Goal: Transaction & Acquisition: Purchase product/service

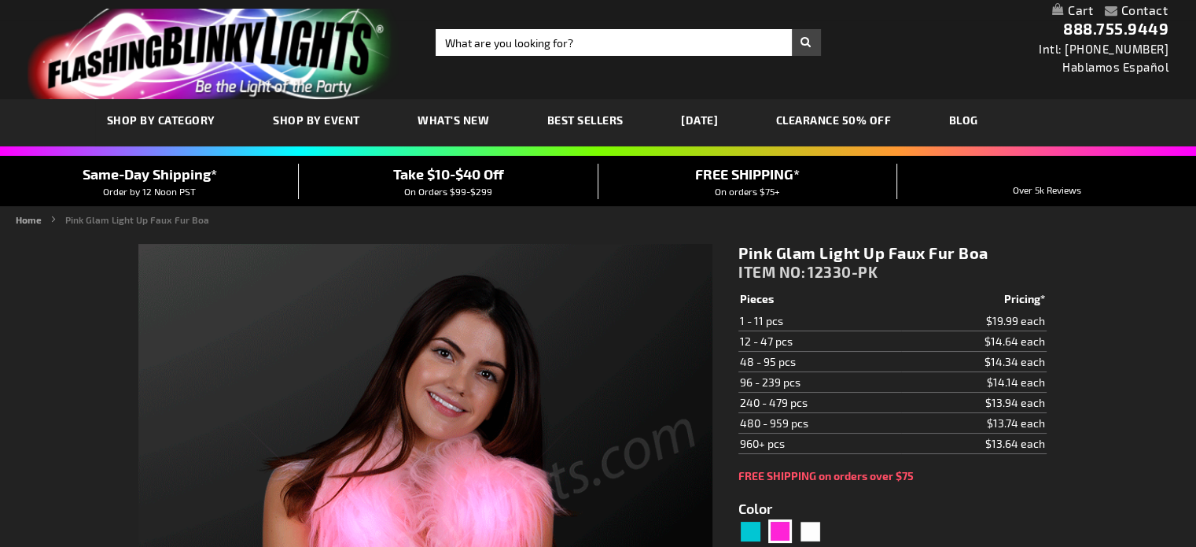
type input "5639"
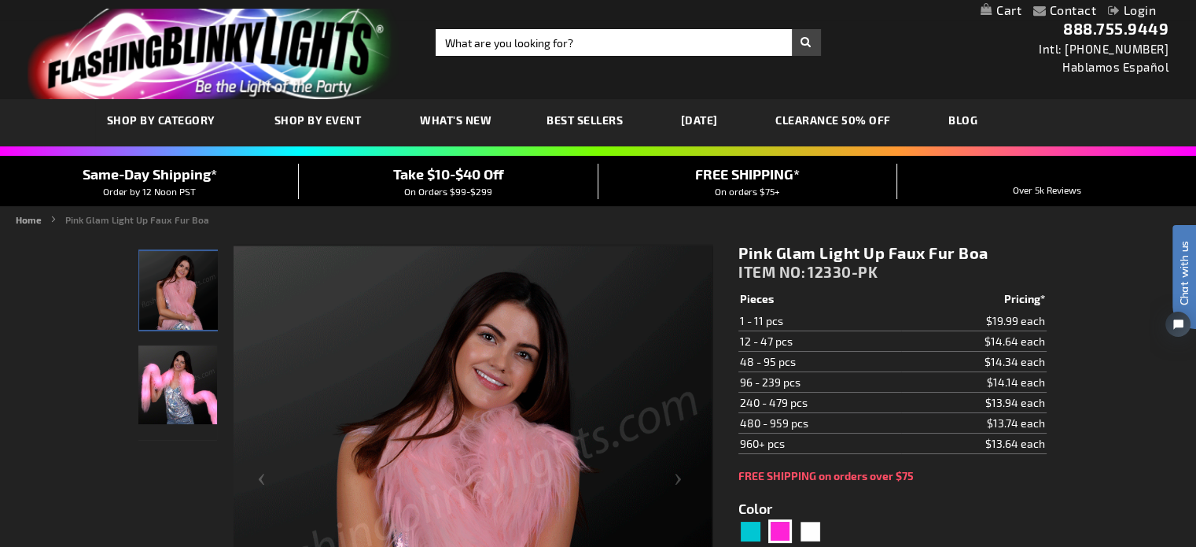
click at [1121, 13] on link "Login" at bounding box center [1132, 9] width 48 height 15
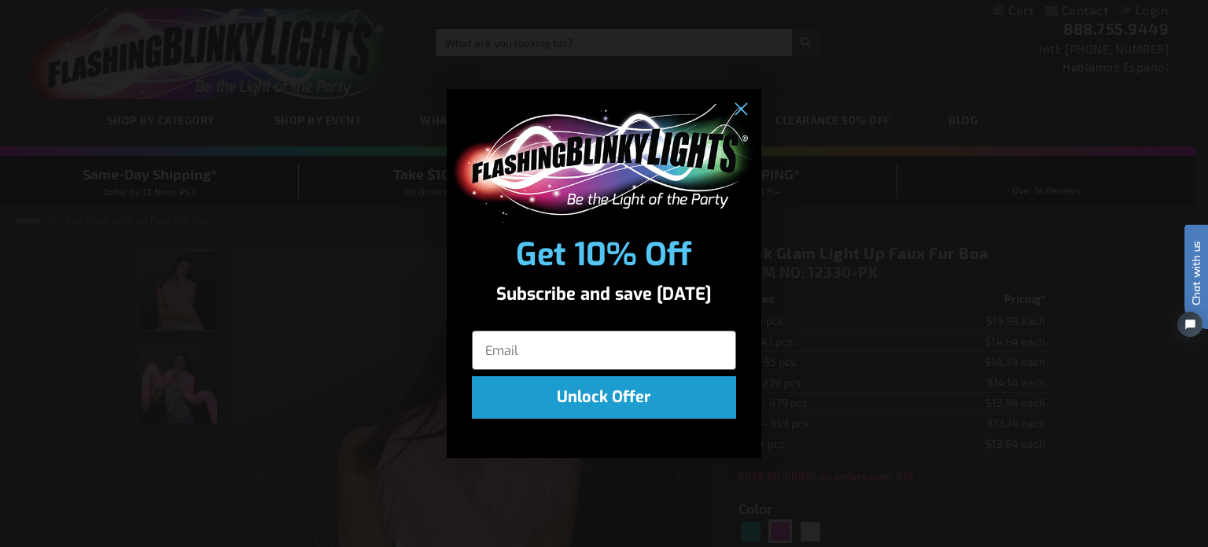
click at [609, 370] on div "POPUP Form" at bounding box center [604, 347] width 315 height 52
click at [600, 354] on input "Email" at bounding box center [604, 349] width 264 height 39
click at [745, 109] on circle "Close dialog" at bounding box center [740, 110] width 26 height 26
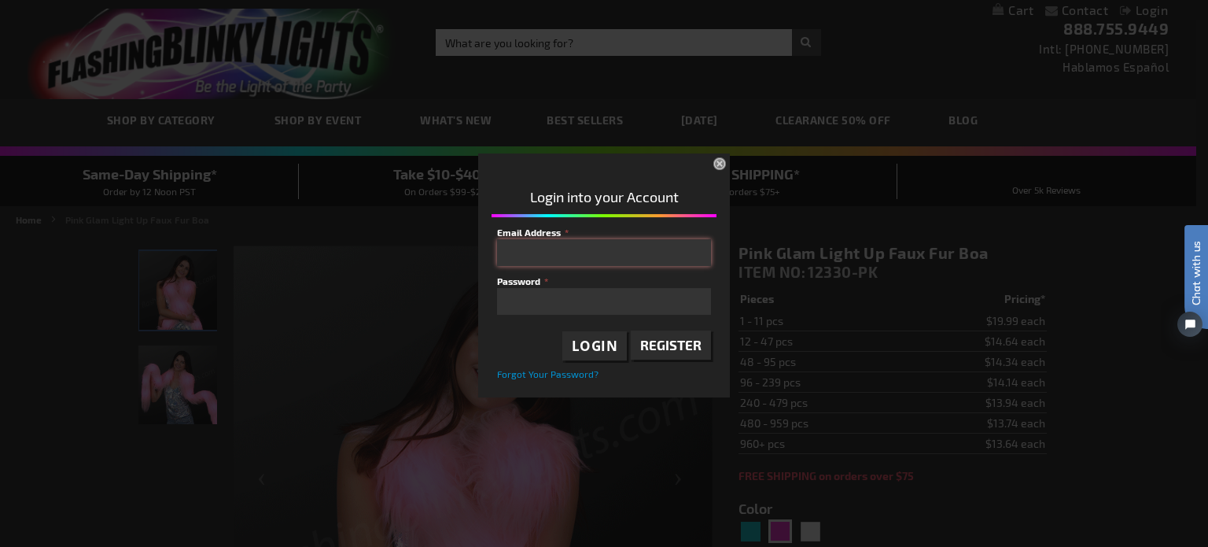
click at [522, 250] on input "Email Address" at bounding box center [604, 252] width 214 height 27
type input "[EMAIL_ADDRESS][DOMAIN_NAME]"
click at [716, 160] on button "×" at bounding box center [721, 165] width 35 height 35
